Goal: Task Accomplishment & Management: Complete application form

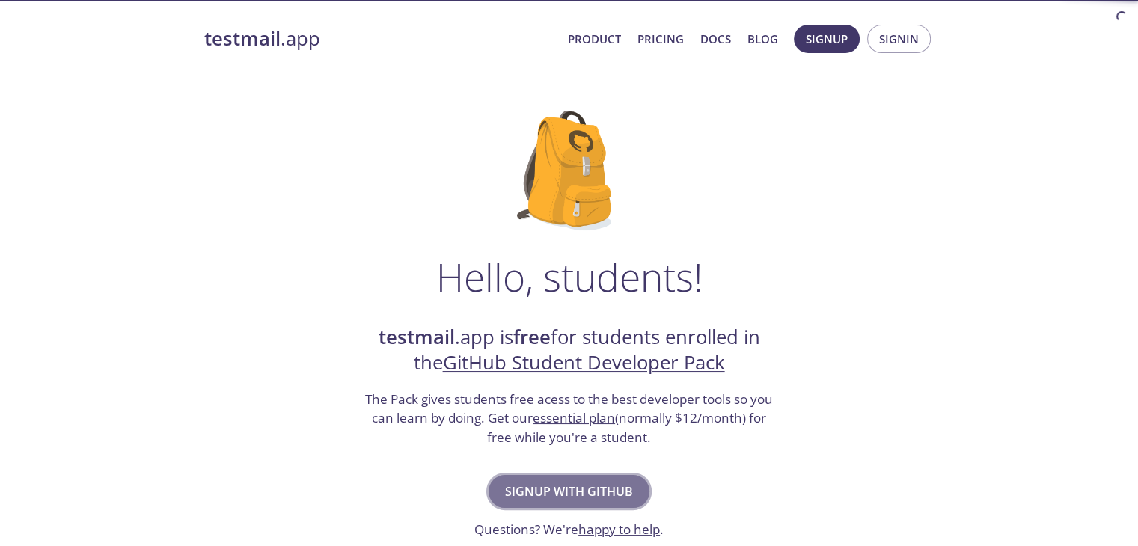
click at [567, 492] on span "Signup with GitHub" at bounding box center [569, 491] width 128 height 21
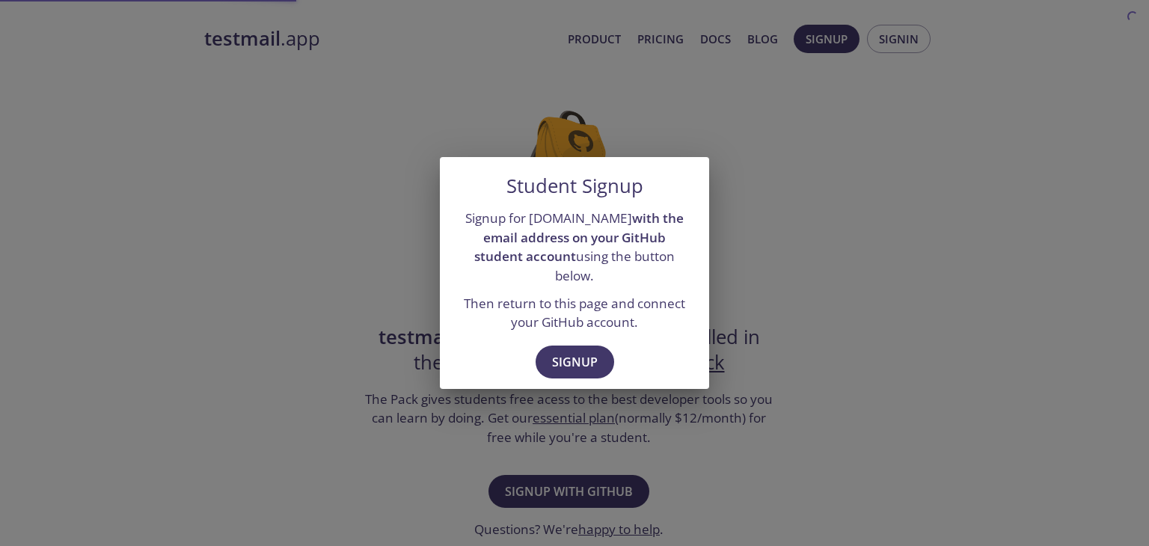
click at [830, 259] on div "Student Signup Signup for [DOMAIN_NAME] with the email address on your GitHub s…" at bounding box center [574, 273] width 1149 height 546
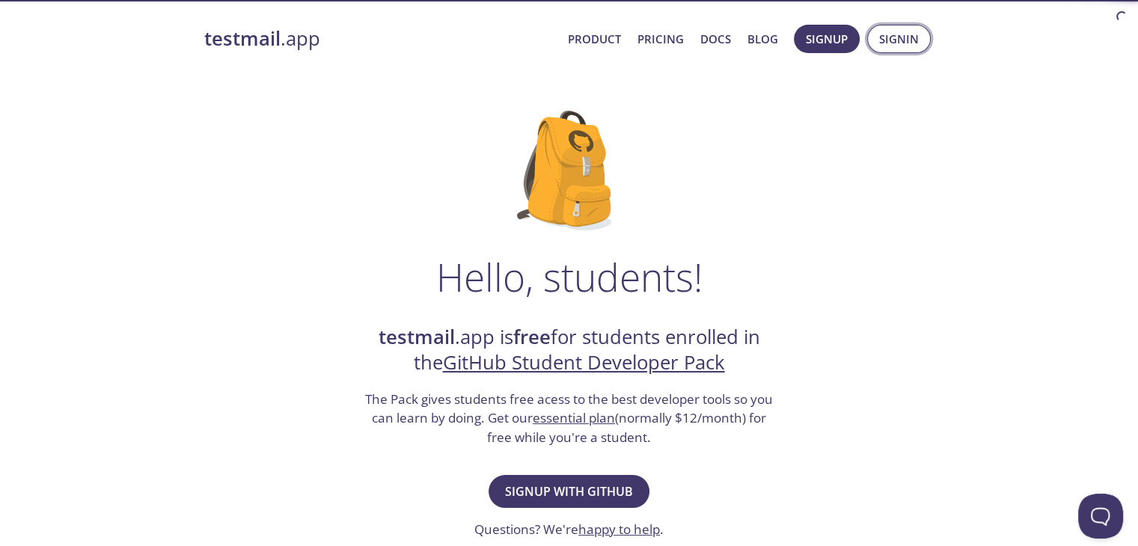
click at [901, 43] on span "Signin" at bounding box center [899, 38] width 40 height 19
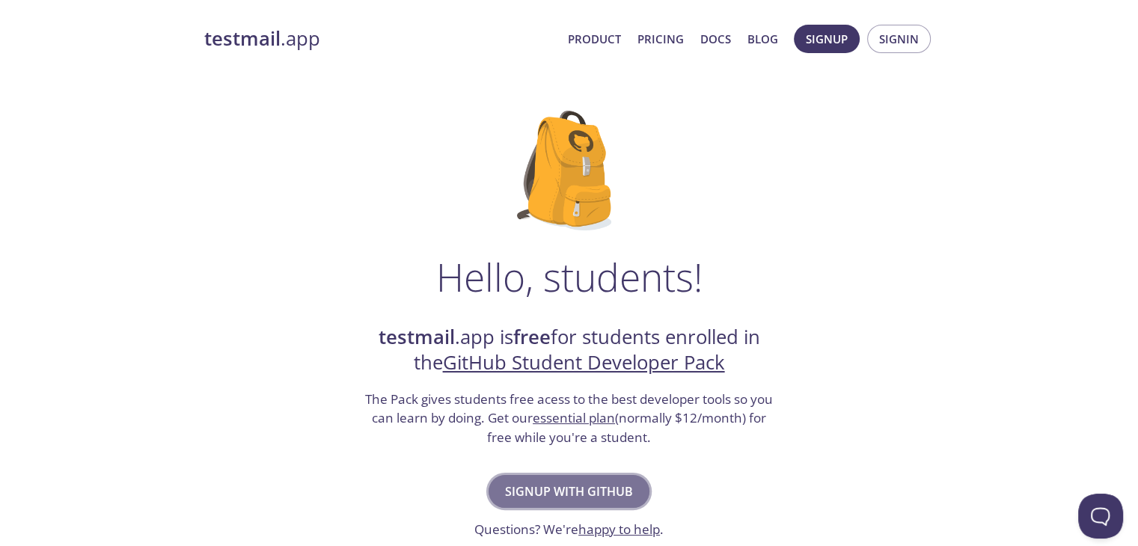
click at [539, 494] on span "Signup with GitHub" at bounding box center [569, 491] width 128 height 21
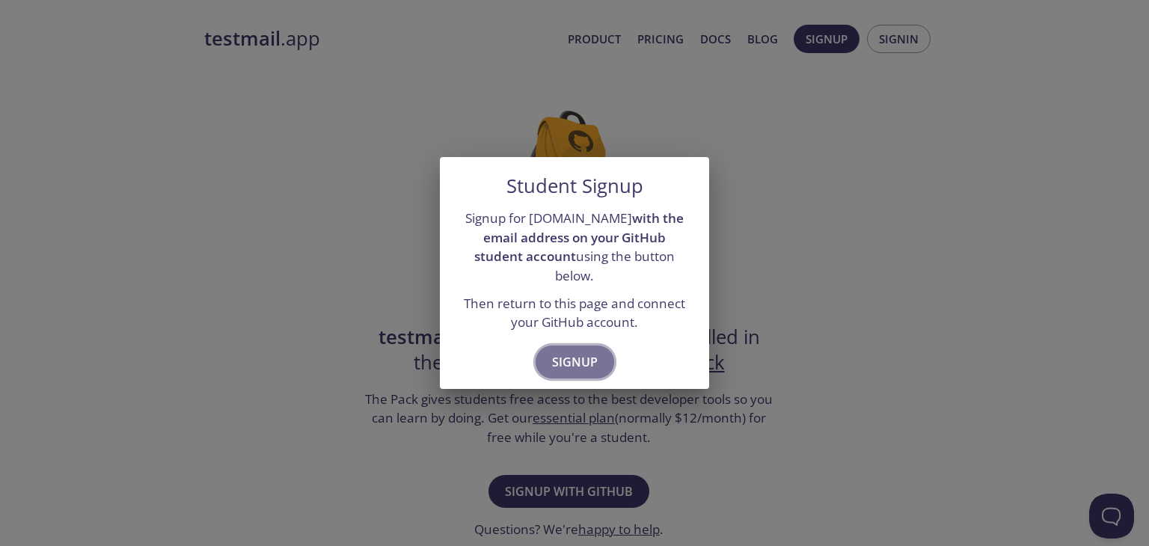
click at [575, 352] on span "Signup" at bounding box center [575, 362] width 46 height 21
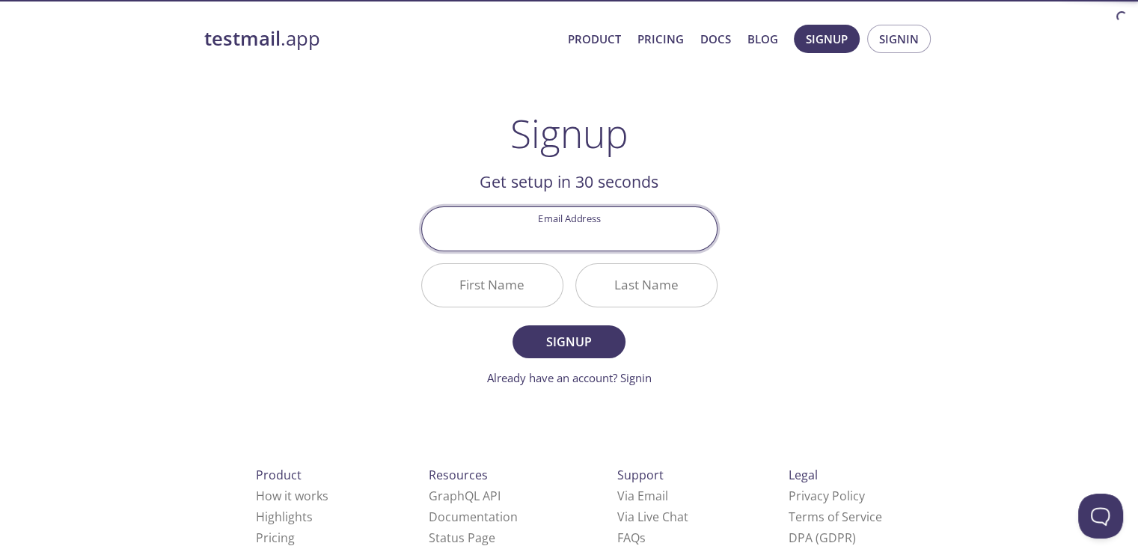
click at [558, 252] on div "Email Address" at bounding box center [569, 229] width 308 height 56
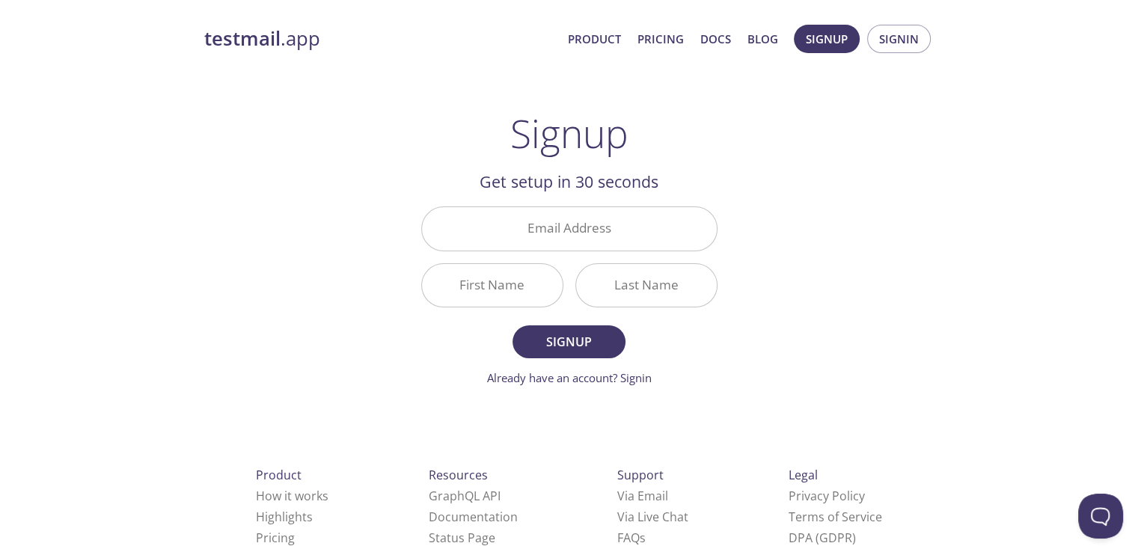
click at [563, 239] on input "Email Address" at bounding box center [569, 228] width 295 height 43
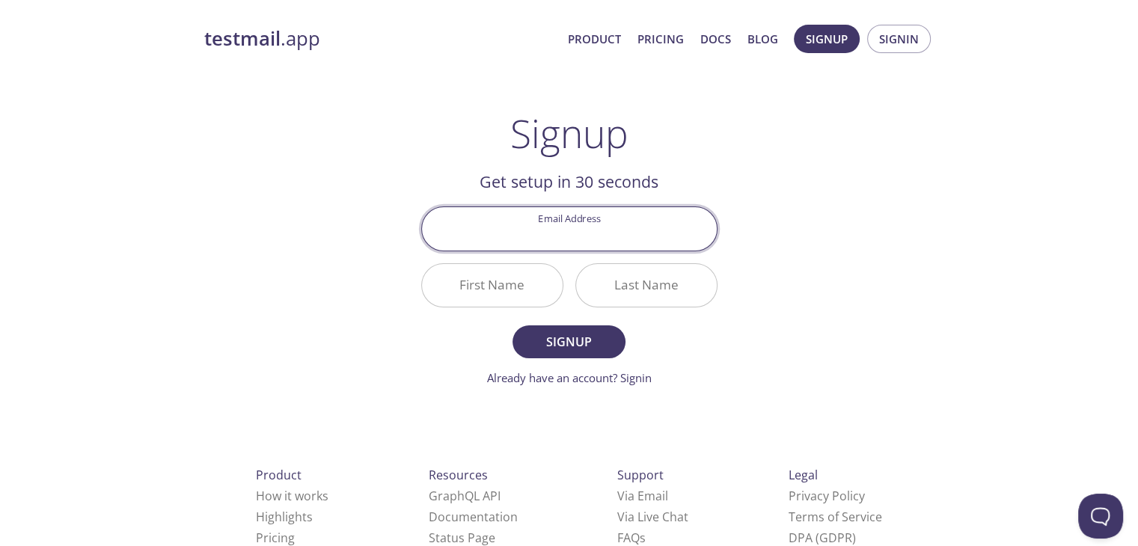
type input "[PERSON_NAME][EMAIL_ADDRESS][DOMAIN_NAME]"
click at [519, 288] on input "First Name" at bounding box center [492, 285] width 141 height 43
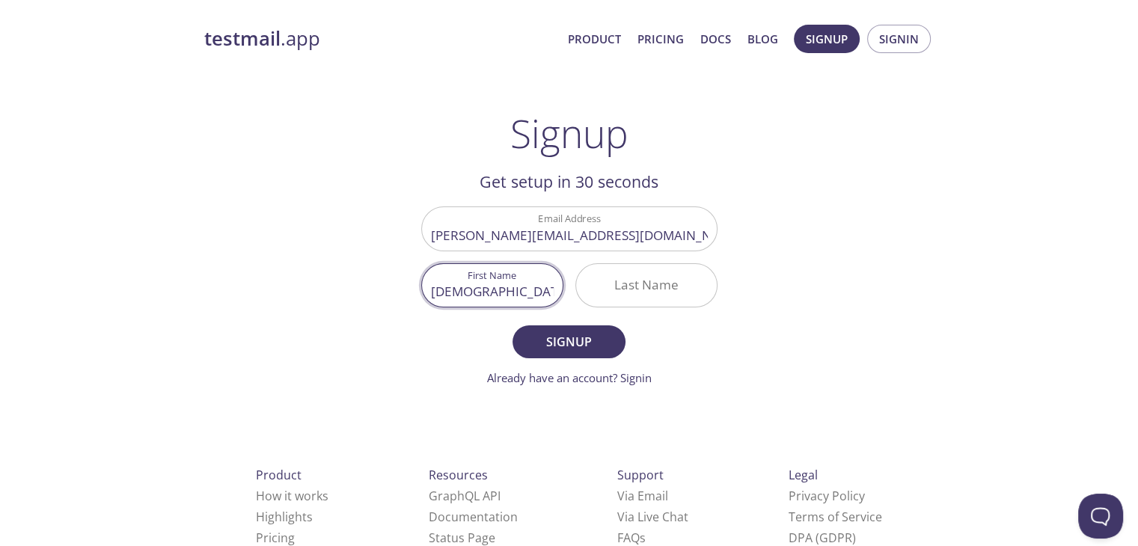
type input "[DEMOGRAPHIC_DATA]"
click at [608, 284] on input "Last Name" at bounding box center [646, 285] width 141 height 43
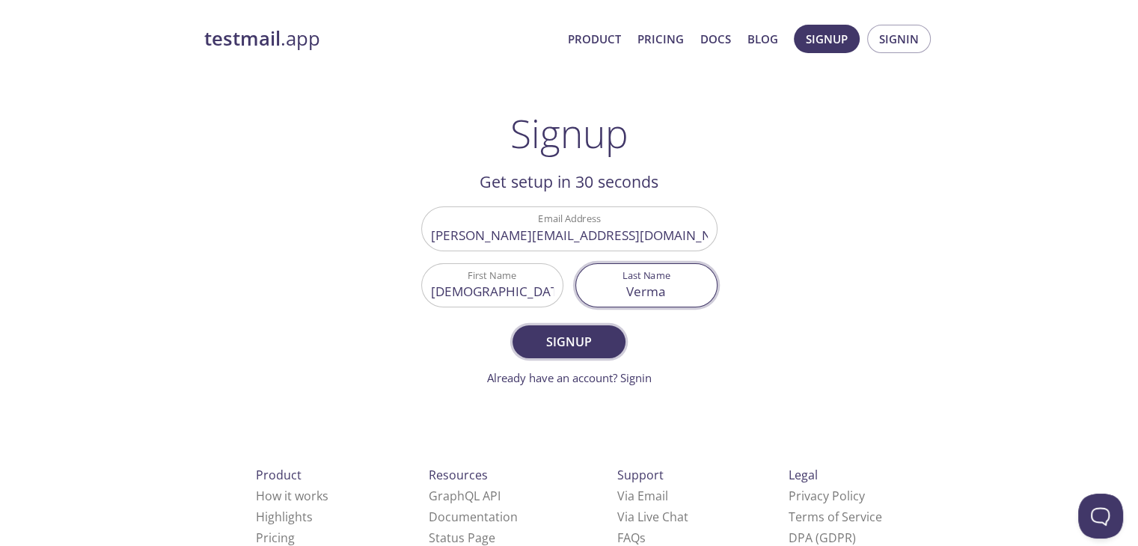
type input "Verma"
click at [575, 338] on span "Signup" at bounding box center [568, 342] width 79 height 21
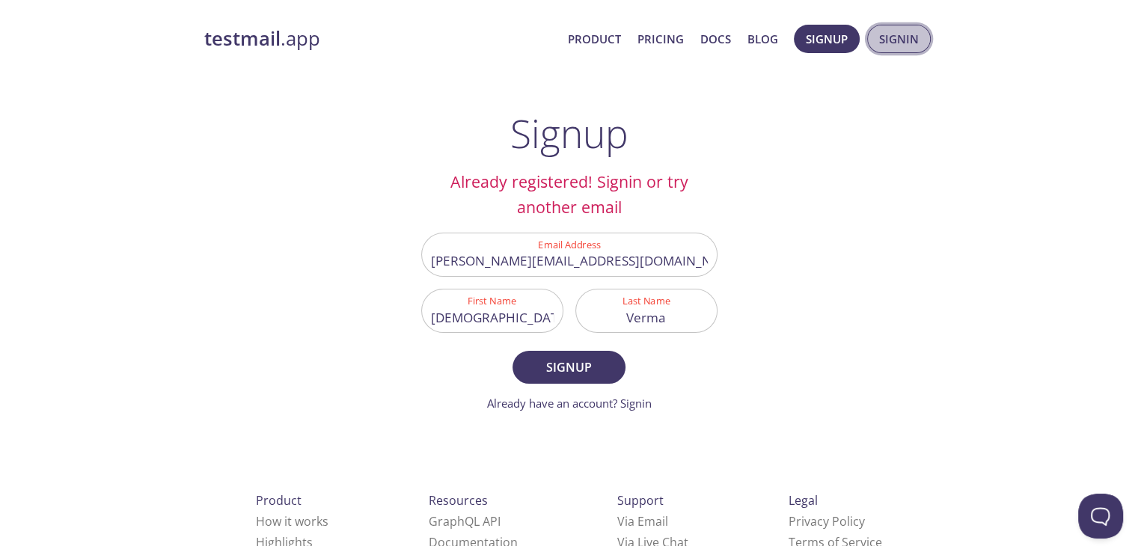
click at [896, 28] on button "Signin" at bounding box center [899, 39] width 64 height 28
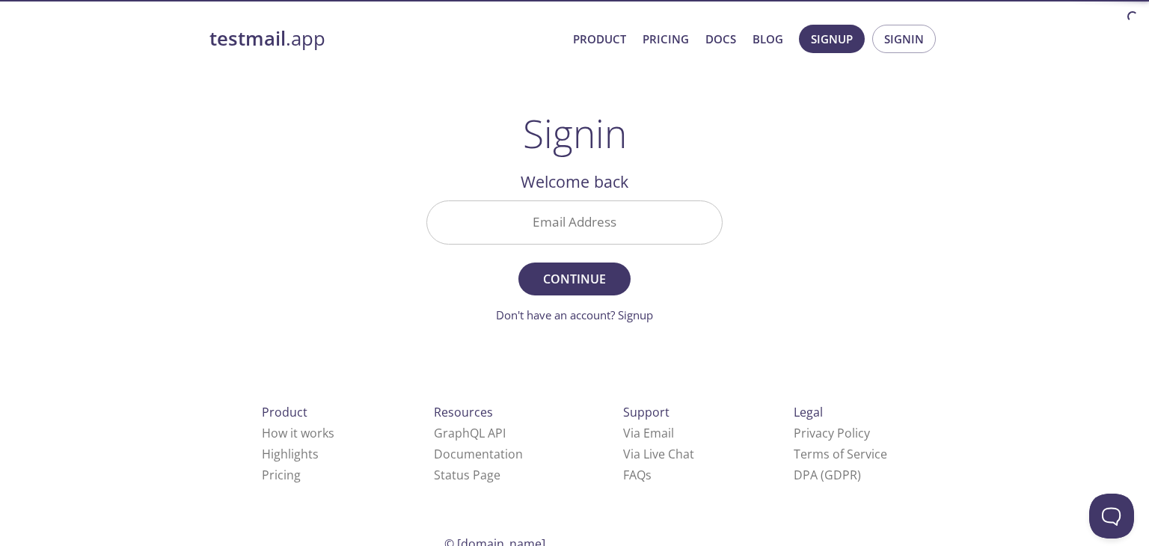
click at [581, 220] on input "Email Address" at bounding box center [574, 222] width 295 height 43
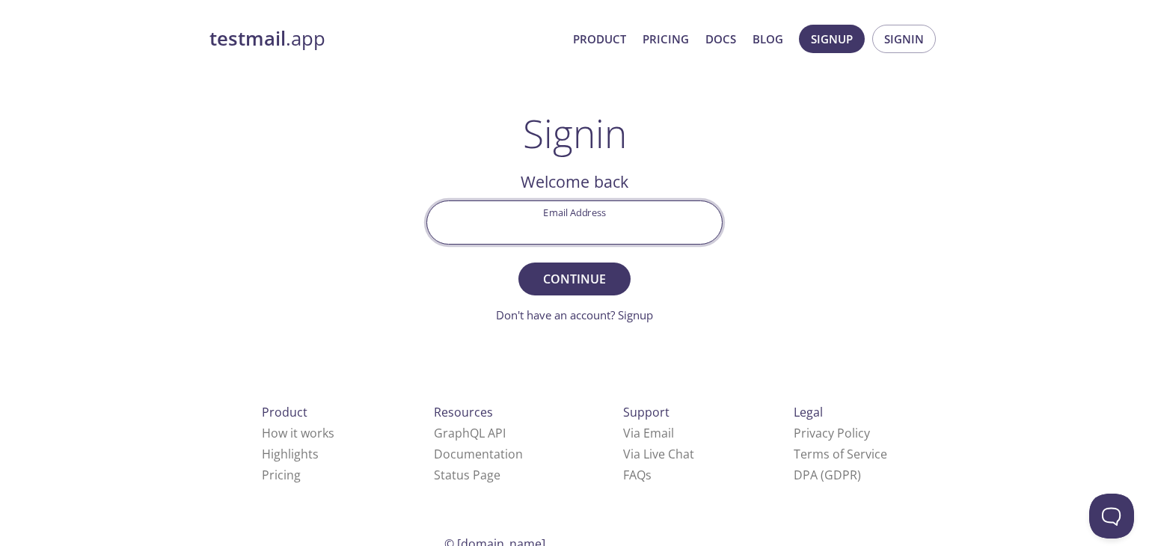
type input "[PERSON_NAME][EMAIL_ADDRESS][DOMAIN_NAME]"
click at [581, 282] on span "Continue" at bounding box center [574, 279] width 79 height 21
click at [507, 234] on input "Signin Security Code" at bounding box center [574, 222] width 295 height 43
paste input "QBLG2RK"
type input "QBLG2RK"
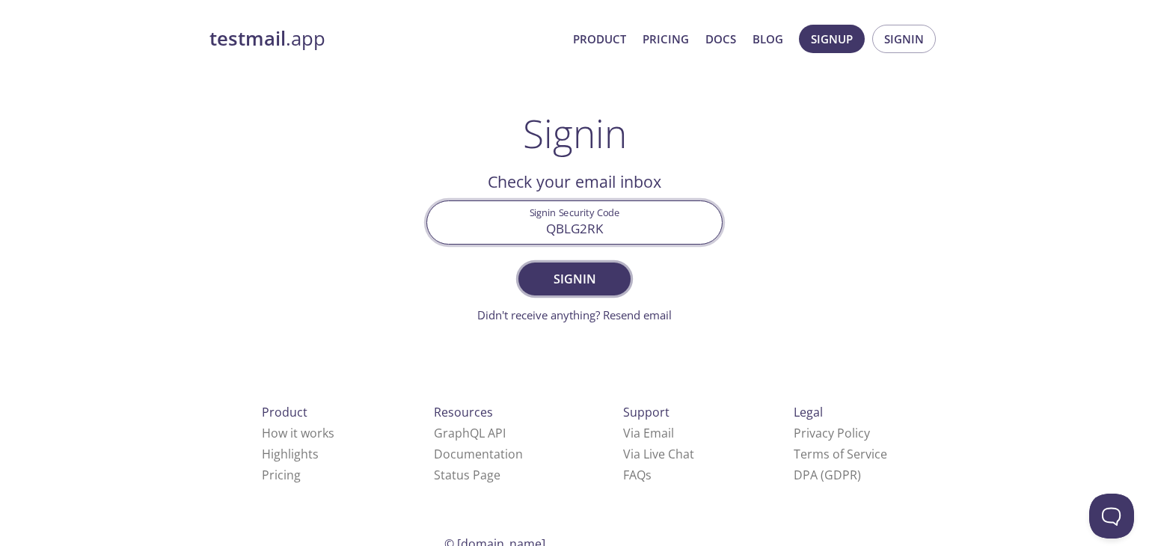
click at [565, 285] on span "Signin" at bounding box center [574, 279] width 79 height 21
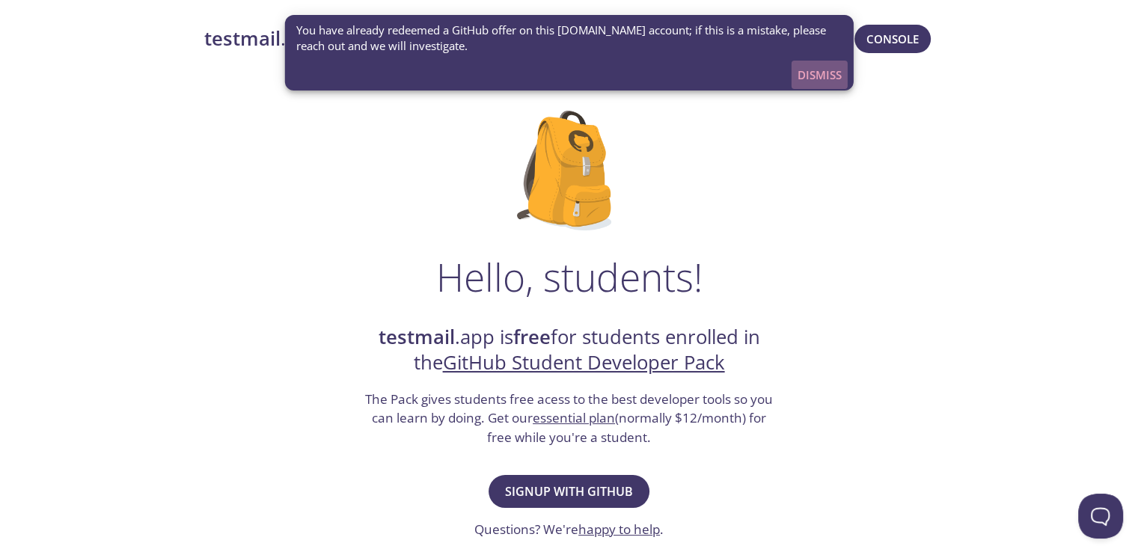
click at [793, 77] on button "Dismiss" at bounding box center [820, 75] width 56 height 28
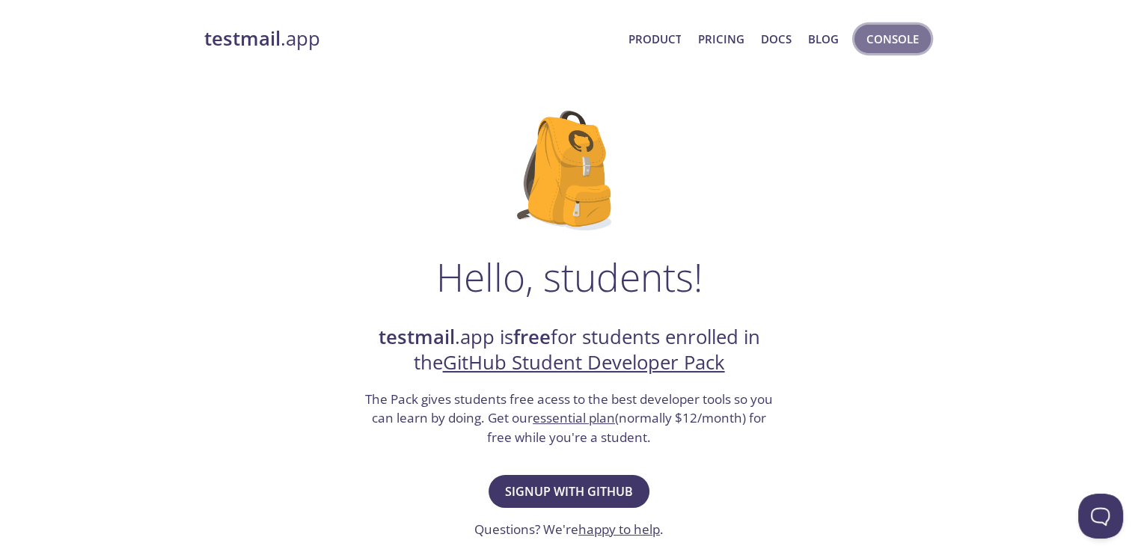
click at [908, 40] on span "Console" at bounding box center [893, 38] width 52 height 19
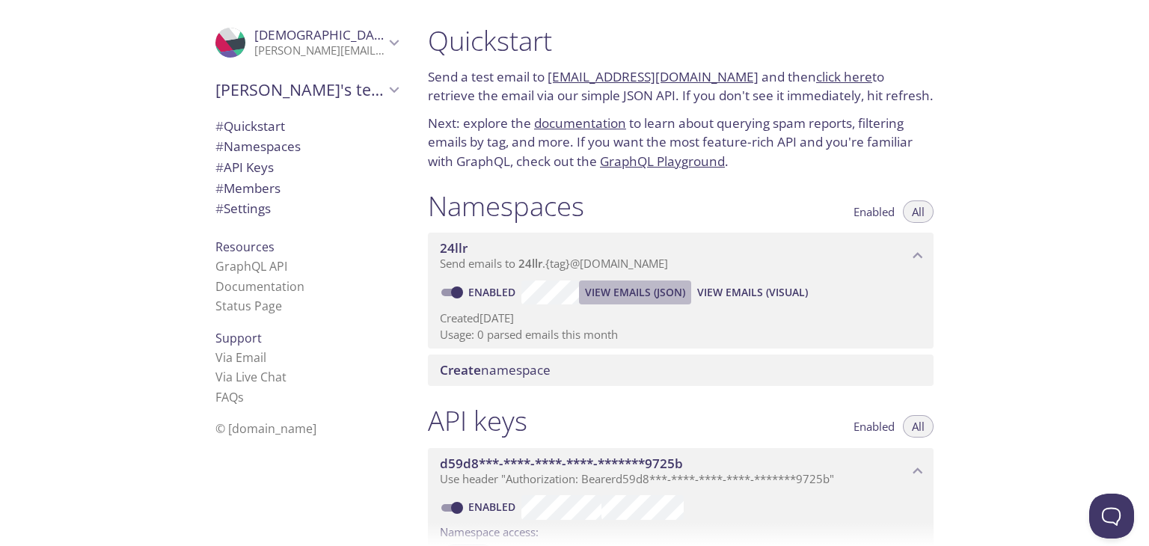
click at [645, 291] on span "View Emails (JSON)" at bounding box center [635, 293] width 100 height 18
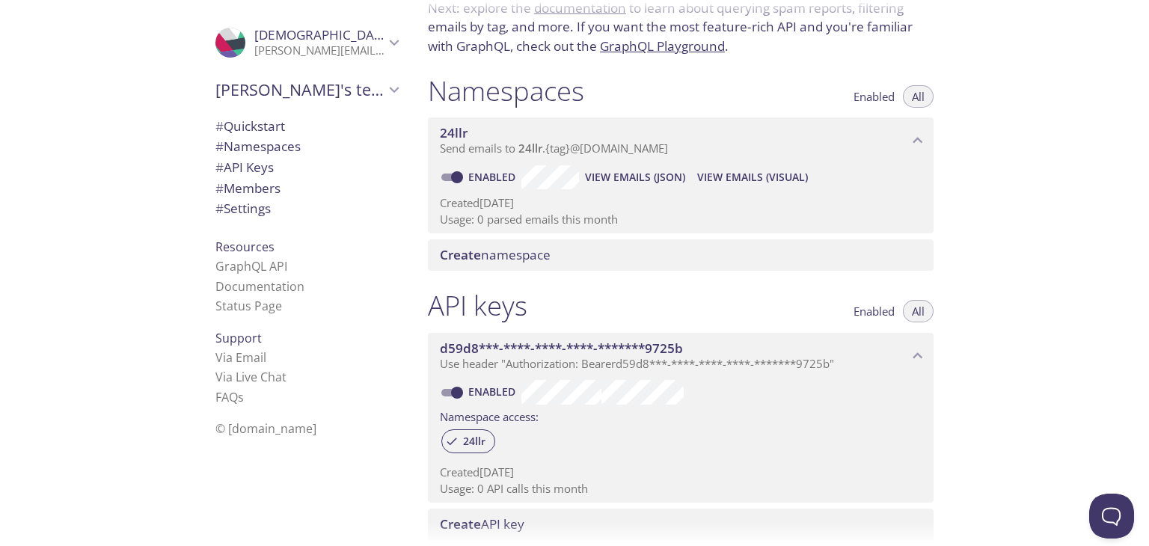
scroll to position [116, 0]
click at [253, 148] on span "# Namespaces" at bounding box center [258, 146] width 85 height 17
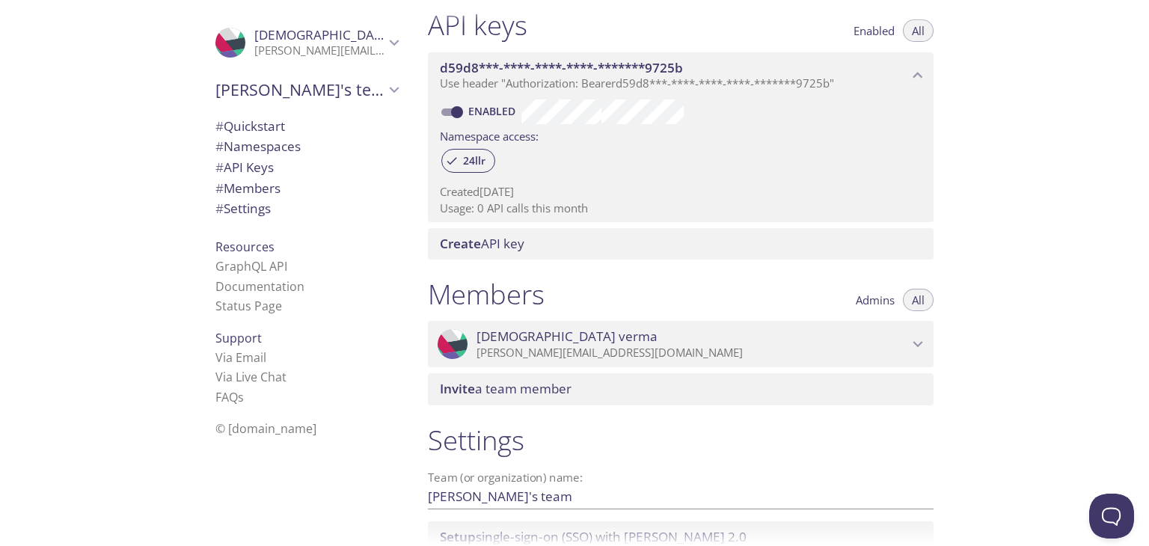
scroll to position [395, 0]
drag, startPoint x: 463, startPoint y: 162, endPoint x: 500, endPoint y: 154, distance: 37.4
click at [500, 154] on div "24llr" at bounding box center [681, 163] width 482 height 32
click at [462, 164] on span "24llr" at bounding box center [474, 161] width 40 height 13
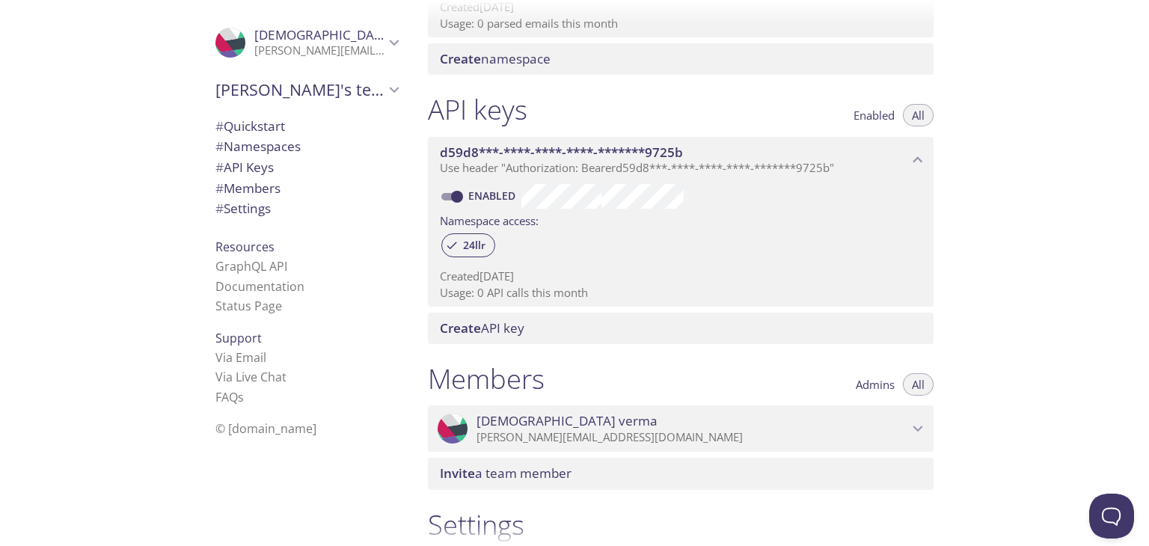
scroll to position [0, 0]
